Goal: Find specific page/section: Find specific page/section

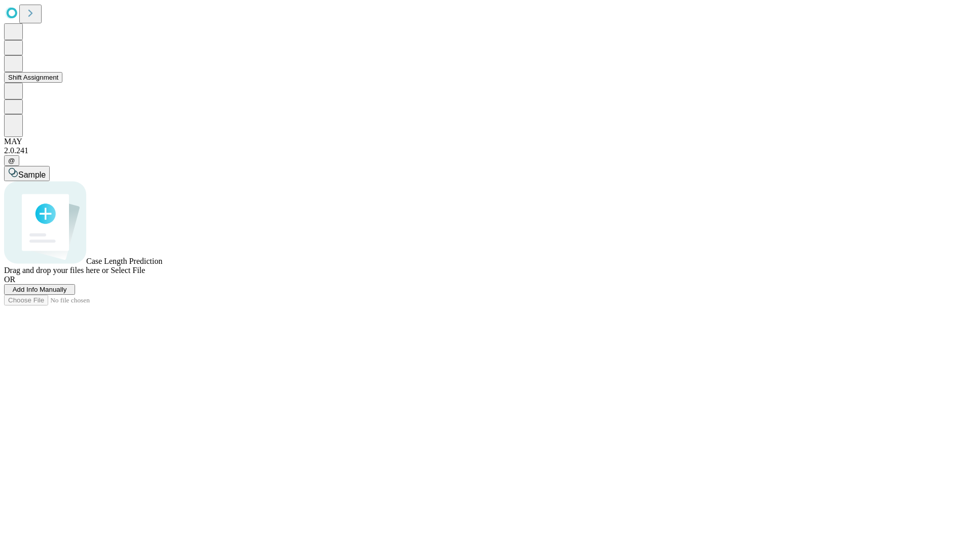
click at [62, 83] on button "Shift Assignment" at bounding box center [33, 77] width 58 height 11
